Goal: Navigation & Orientation: Find specific page/section

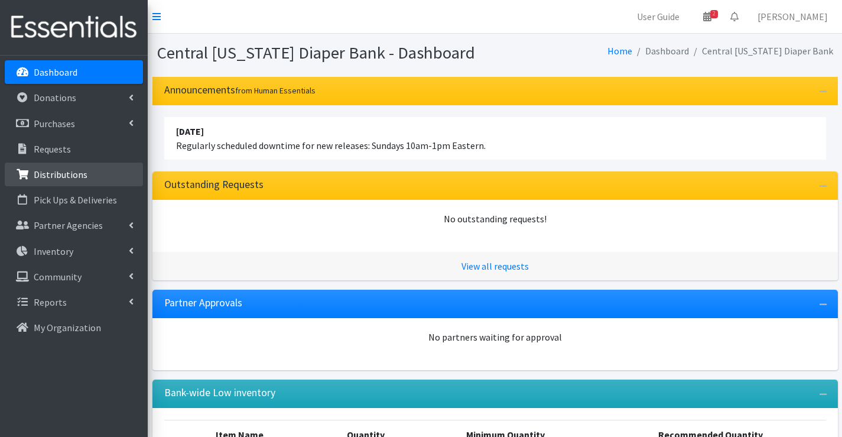
drag, startPoint x: 67, startPoint y: 173, endPoint x: 102, endPoint y: 170, distance: 35.0
click at [67, 173] on p "Distributions" at bounding box center [61, 174] width 54 height 12
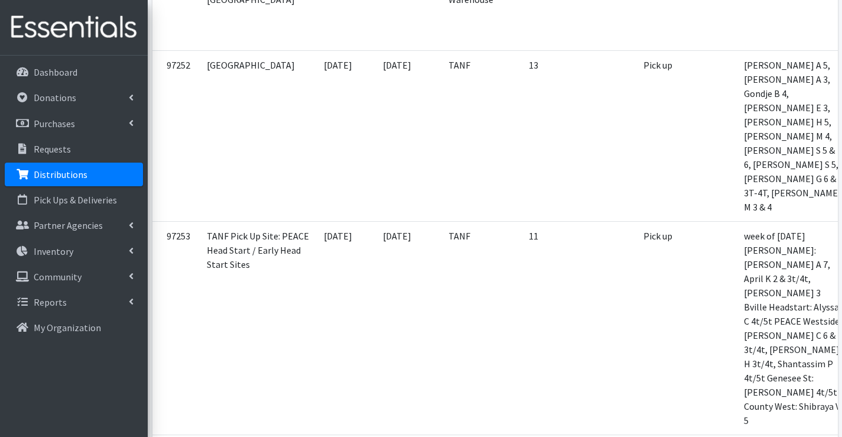
scroll to position [1478, 0]
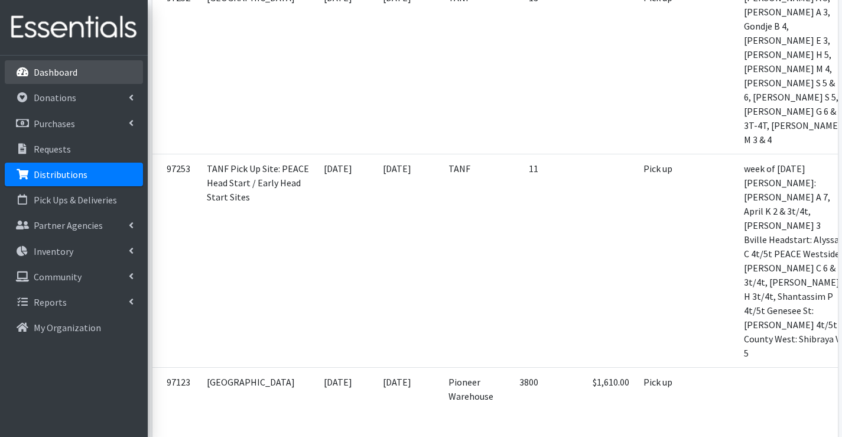
click at [30, 69] on link "Dashboard" at bounding box center [74, 72] width 138 height 24
